Goal: Information Seeking & Learning: Learn about a topic

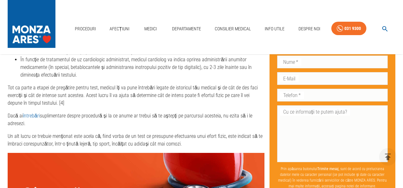
scroll to position [755, 0]
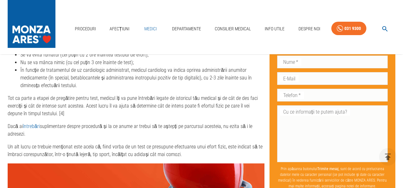
click at [152, 27] on link "Medici" at bounding box center [151, 28] width 20 height 13
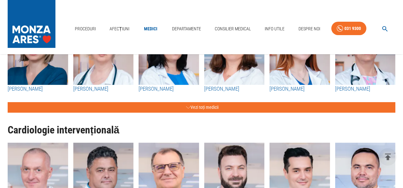
scroll to position [151, 0]
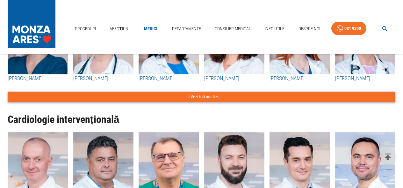
click at [199, 99] on button "Vezi toți medicii" at bounding box center [202, 97] width 388 height 11
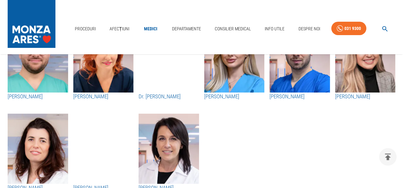
scroll to position [1136, 0]
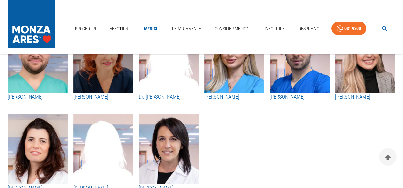
click at [94, 68] on img "button" at bounding box center [103, 58] width 61 height 70
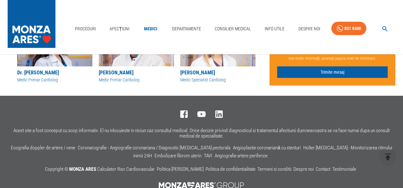
scroll to position [328, 0]
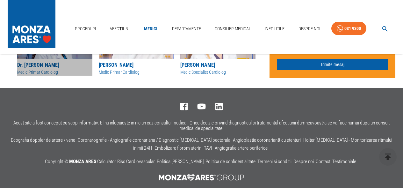
click at [29, 70] on div "Medic Primar Cardiolog" at bounding box center [54, 72] width 75 height 7
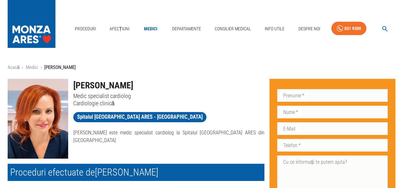
drag, startPoint x: 74, startPoint y: 85, endPoint x: 141, endPoint y: 84, distance: 67.0
click at [141, 84] on h1 "[PERSON_NAME]" at bounding box center [169, 85] width 192 height 13
copy h1 "[PERSON_NAME]"
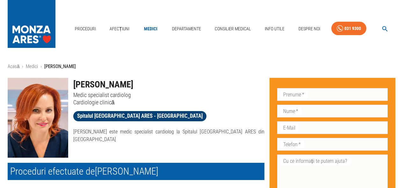
scroll to position [1, 0]
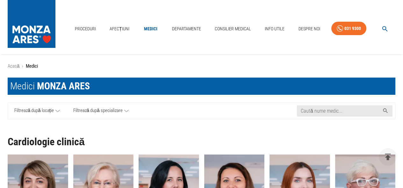
scroll to position [1136, 0]
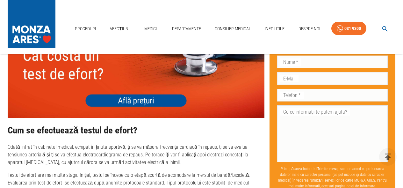
scroll to position [924, 0]
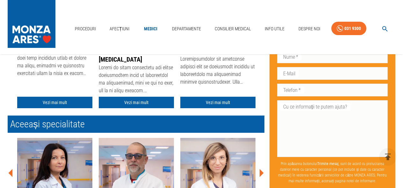
scroll to position [154, 0]
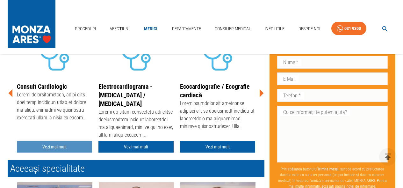
click at [55, 147] on link "Vezi mai mult" at bounding box center [54, 147] width 75 height 12
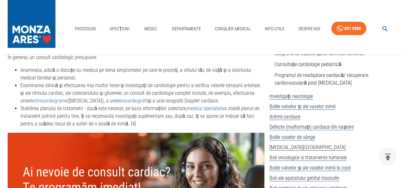
scroll to position [391, 0]
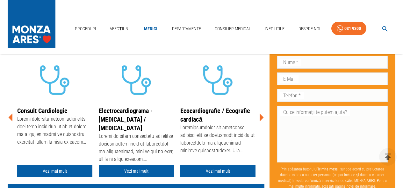
scroll to position [139, 0]
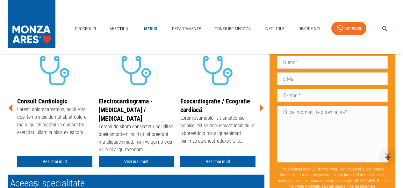
click at [132, 100] on link "Electrocardiograma - [MEDICAL_DATA] / [MEDICAL_DATA]" at bounding box center [126, 109] width 54 height 25
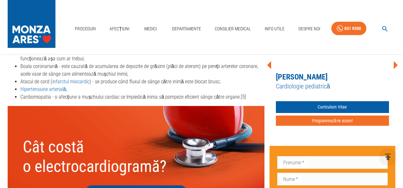
scroll to position [592, 0]
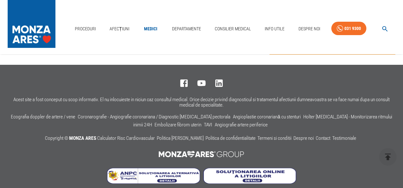
scroll to position [358, 0]
